Goal: Navigation & Orientation: Find specific page/section

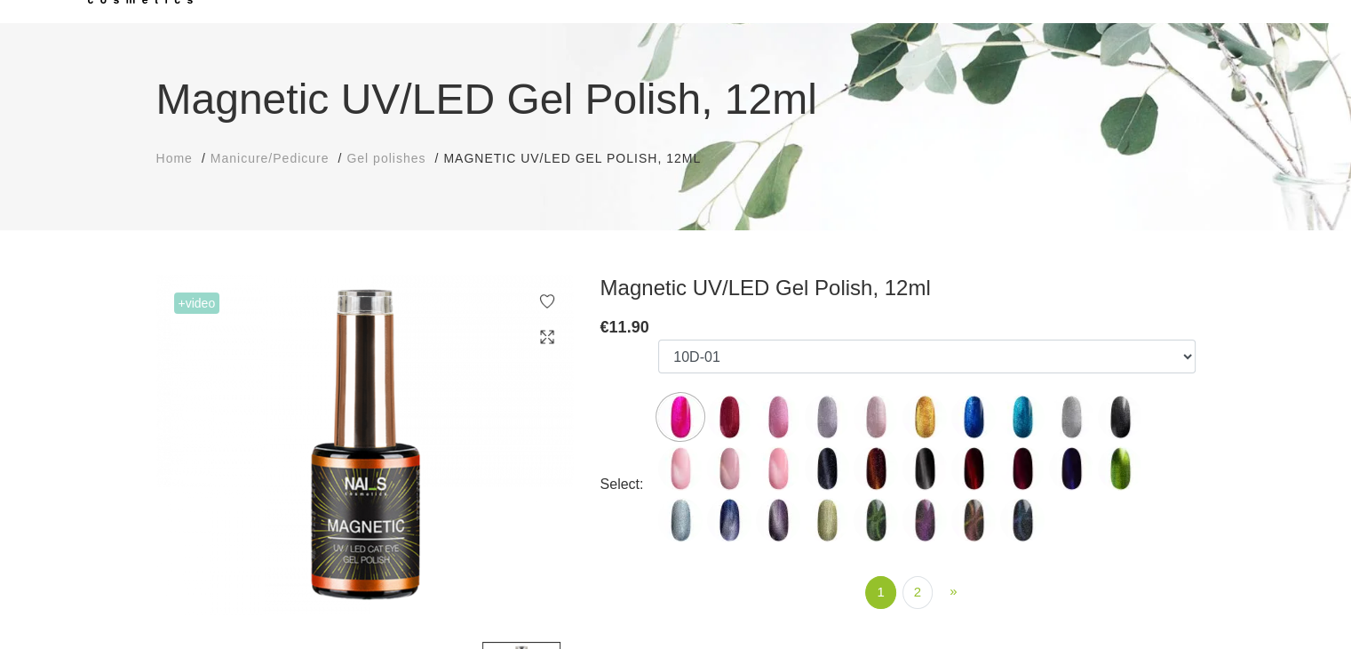
scroll to position [118, 0]
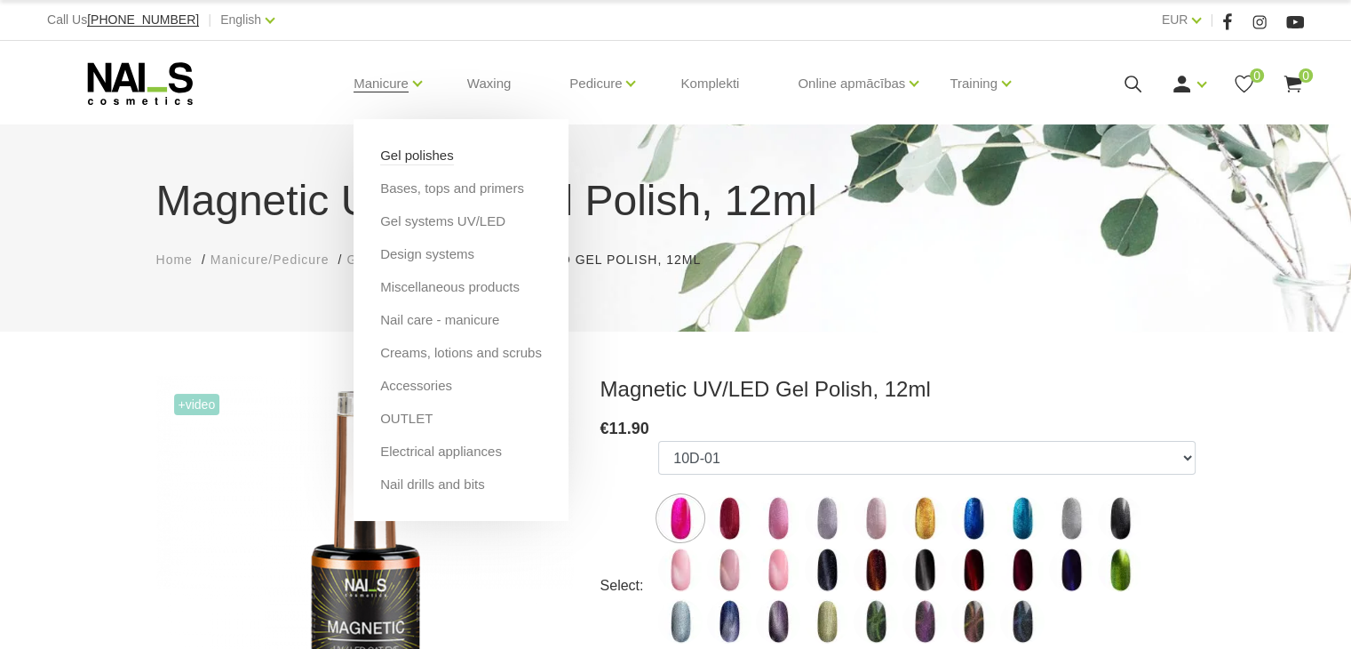
click at [388, 162] on link "Gel polishes" at bounding box center [417, 156] width 74 height 20
